Goal: Task Accomplishment & Management: Use online tool/utility

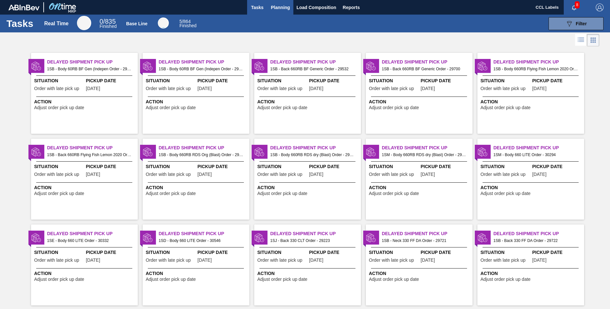
drag, startPoint x: 286, startPoint y: 8, endPoint x: 280, endPoint y: 18, distance: 11.6
click at [286, 8] on span "Planning" at bounding box center [280, 8] width 19 height 8
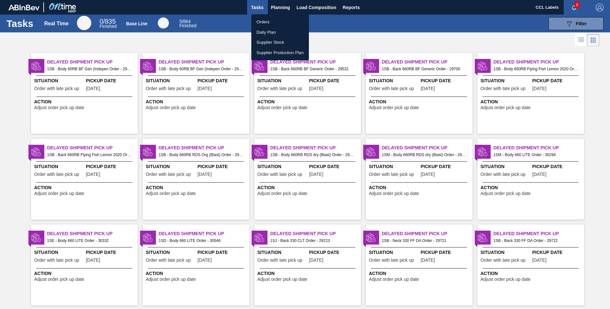
click at [260, 21] on li "Orders" at bounding box center [280, 22] width 58 height 10
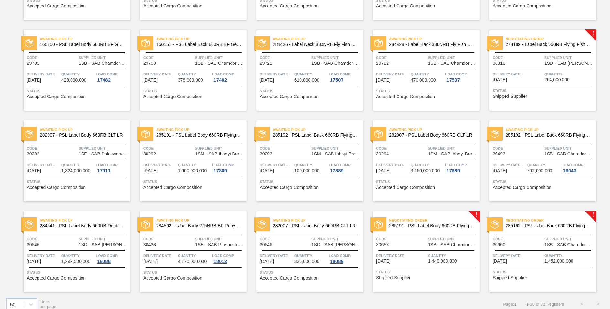
scroll to position [307, 0]
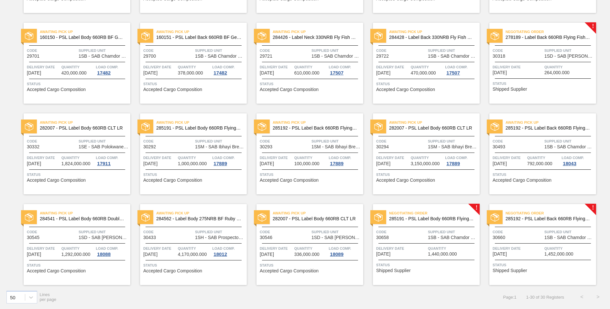
click at [454, 220] on span "285191 - PSL Label Body 660RB FlyingFish Lemon PU" at bounding box center [431, 218] width 85 height 5
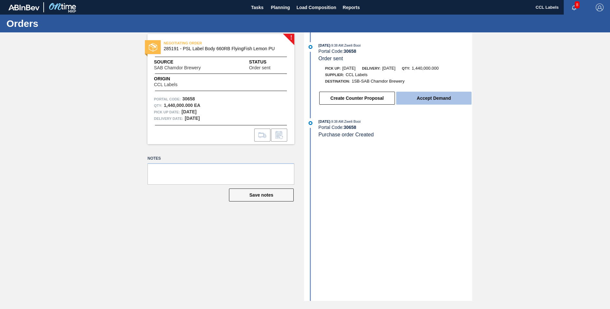
click at [432, 98] on button "Accept Demand" at bounding box center [433, 98] width 75 height 13
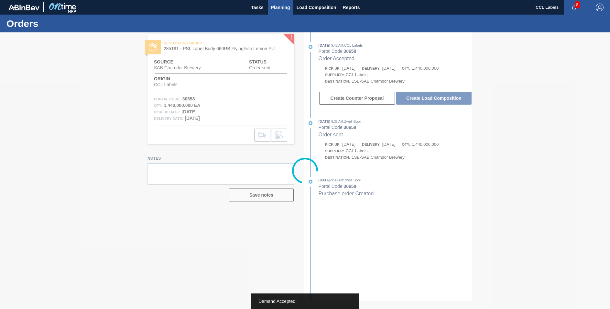
click at [279, 9] on span "Planning" at bounding box center [280, 8] width 19 height 8
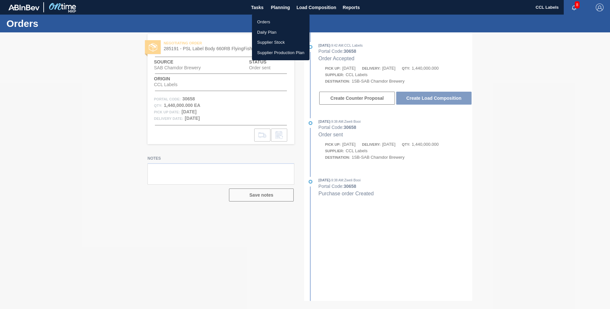
click at [266, 21] on li "Orders" at bounding box center [281, 22] width 58 height 10
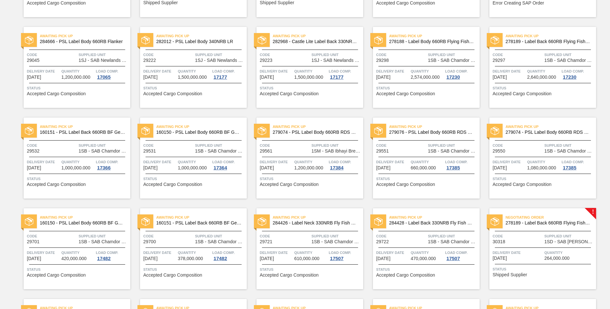
scroll to position [259, 0]
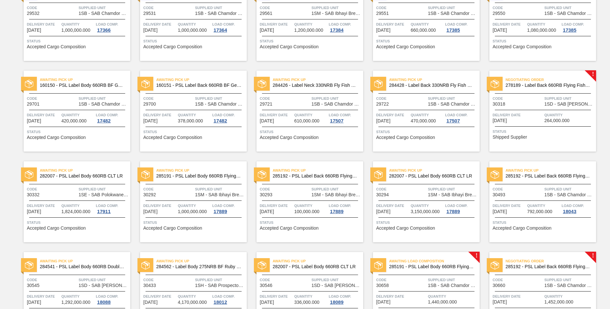
click at [561, 269] on div "Negotiating Order 285192 - PSL Label Back 660RB FlyingFish Lemon PU" at bounding box center [543, 264] width 107 height 15
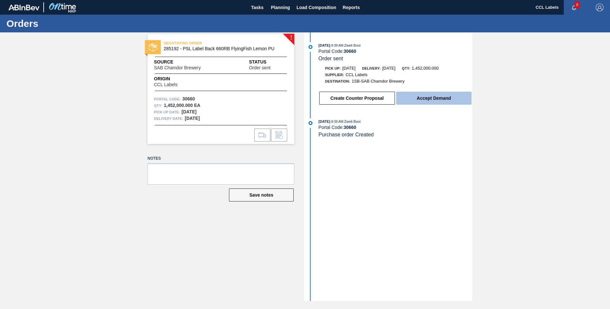
click at [415, 97] on button "Accept Demand" at bounding box center [433, 98] width 75 height 13
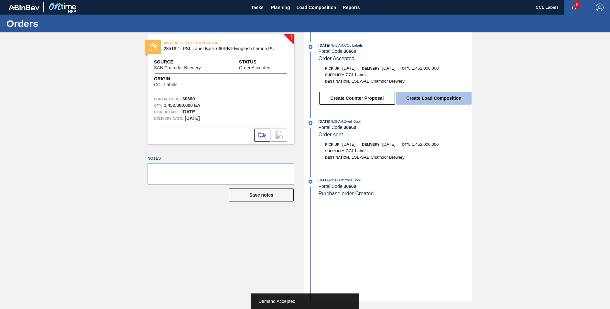
click at [431, 93] on button "Create Load Composition" at bounding box center [433, 98] width 75 height 13
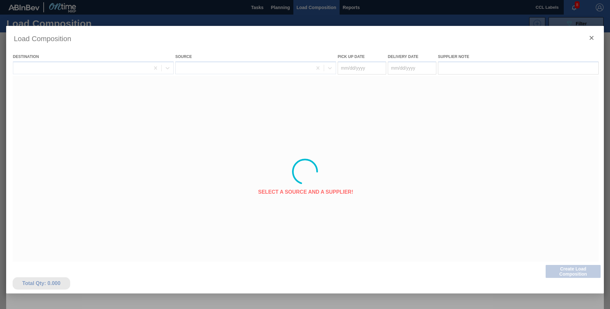
type Date "[DATE]"
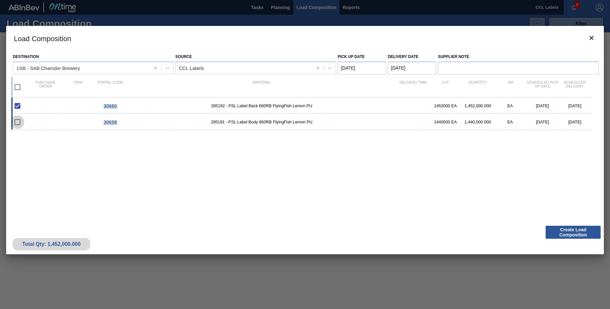
click at [18, 122] on input "checkbox" at bounding box center [18, 122] width 14 height 14
checkbox input "false"
click at [18, 87] on input "checkbox" at bounding box center [18, 87] width 14 height 14
checkbox input "true"
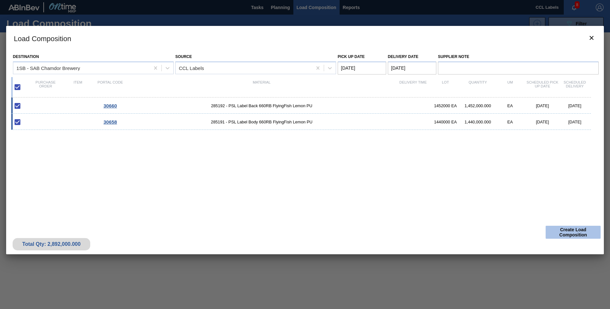
click at [583, 233] on button "Create Load Composition" at bounding box center [573, 232] width 55 height 13
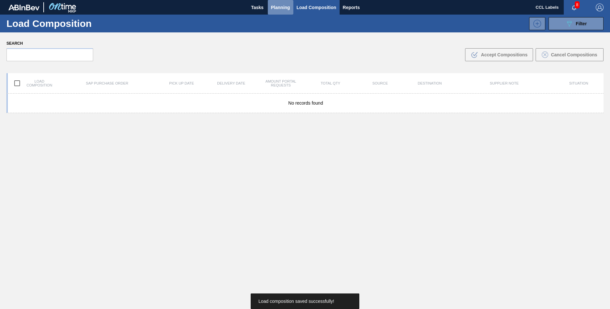
click at [276, 10] on span "Planning" at bounding box center [280, 8] width 19 height 8
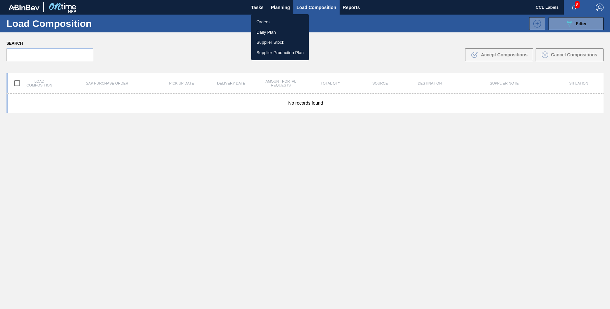
click at [267, 22] on li "Orders" at bounding box center [280, 22] width 58 height 10
